Goal: Task Accomplishment & Management: Manage account settings

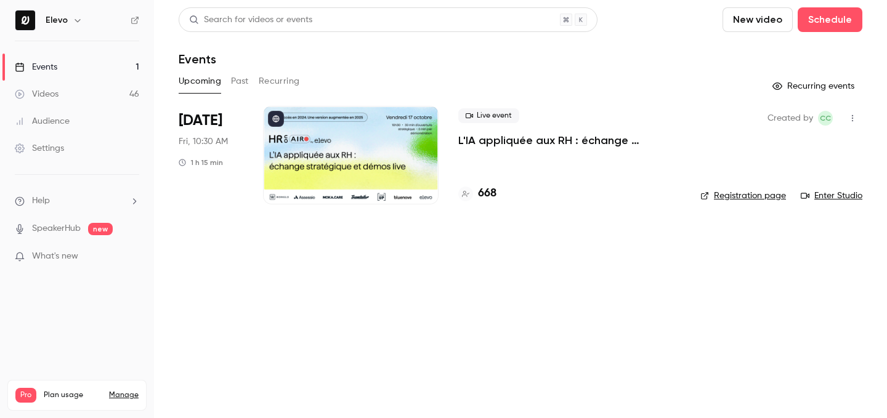
click at [491, 200] on h4 "668" at bounding box center [487, 193] width 18 height 17
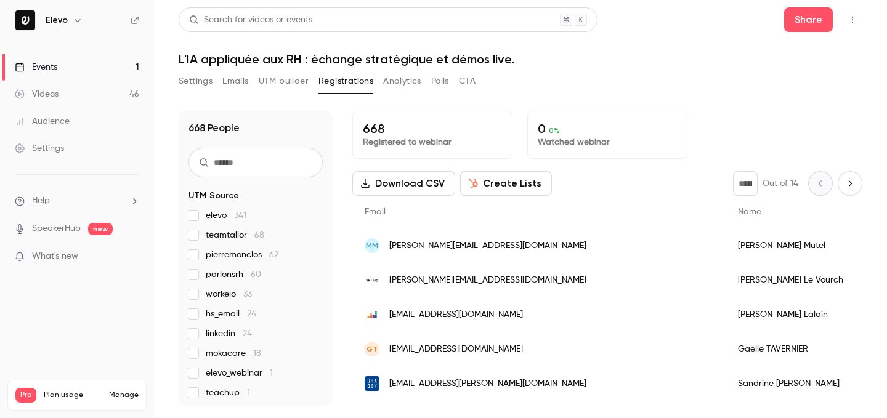
click at [527, 290] on div "[PERSON_NAME][EMAIL_ADDRESS][DOMAIN_NAME]" at bounding box center [538, 280] width 373 height 34
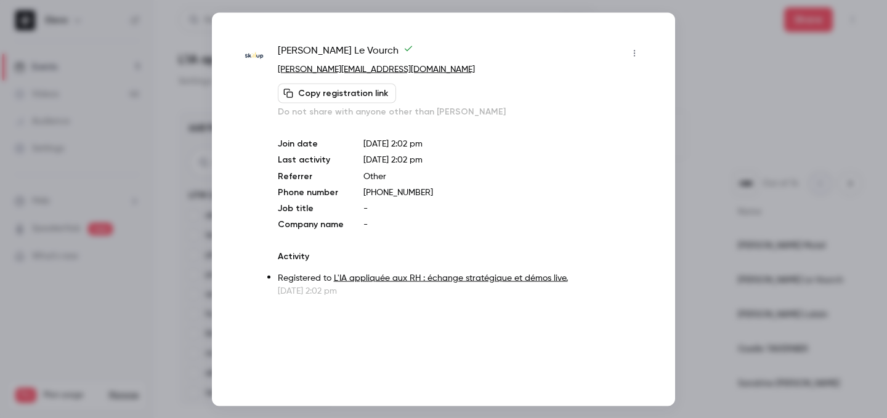
click at [636, 59] on button "button" at bounding box center [635, 53] width 20 height 20
click at [628, 77] on li "Block from all events" at bounding box center [577, 84] width 133 height 32
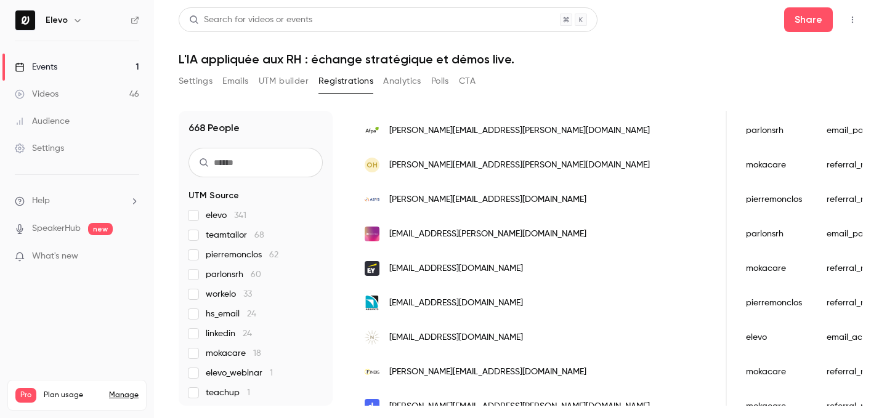
scroll to position [381, 0]
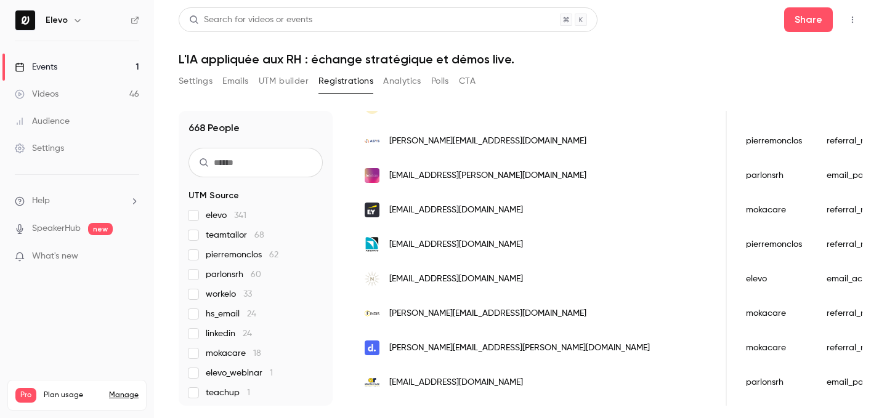
click at [116, 66] on link "Events 1" at bounding box center [77, 67] width 154 height 27
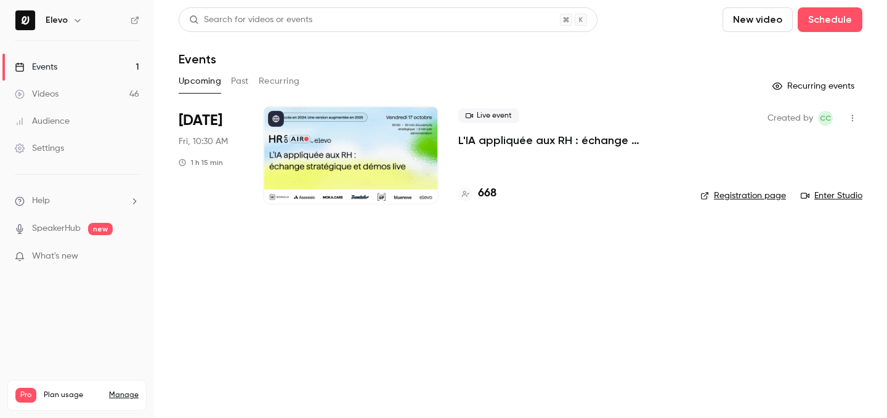
click at [833, 199] on link "Enter Studio" at bounding box center [832, 196] width 62 height 12
click at [53, 201] on li "Help" at bounding box center [77, 201] width 124 height 13
click at [217, 233] on link "Help center" at bounding box center [227, 225] width 135 height 33
click at [832, 197] on link "Enter Studio" at bounding box center [832, 196] width 62 height 12
click at [825, 198] on link "Enter Studio" at bounding box center [832, 196] width 62 height 12
